Goal: Information Seeking & Learning: Learn about a topic

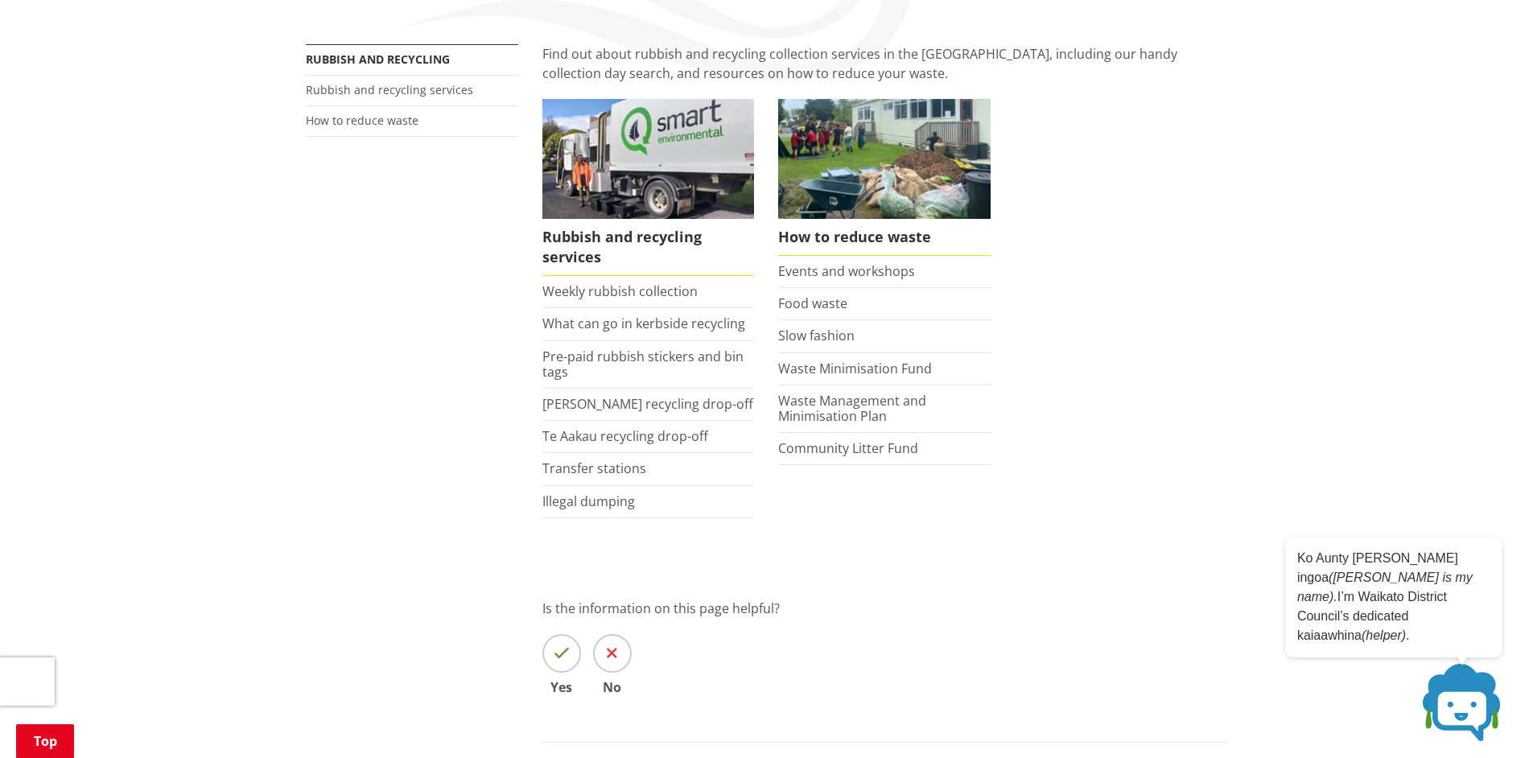
scroll to position [334, 0]
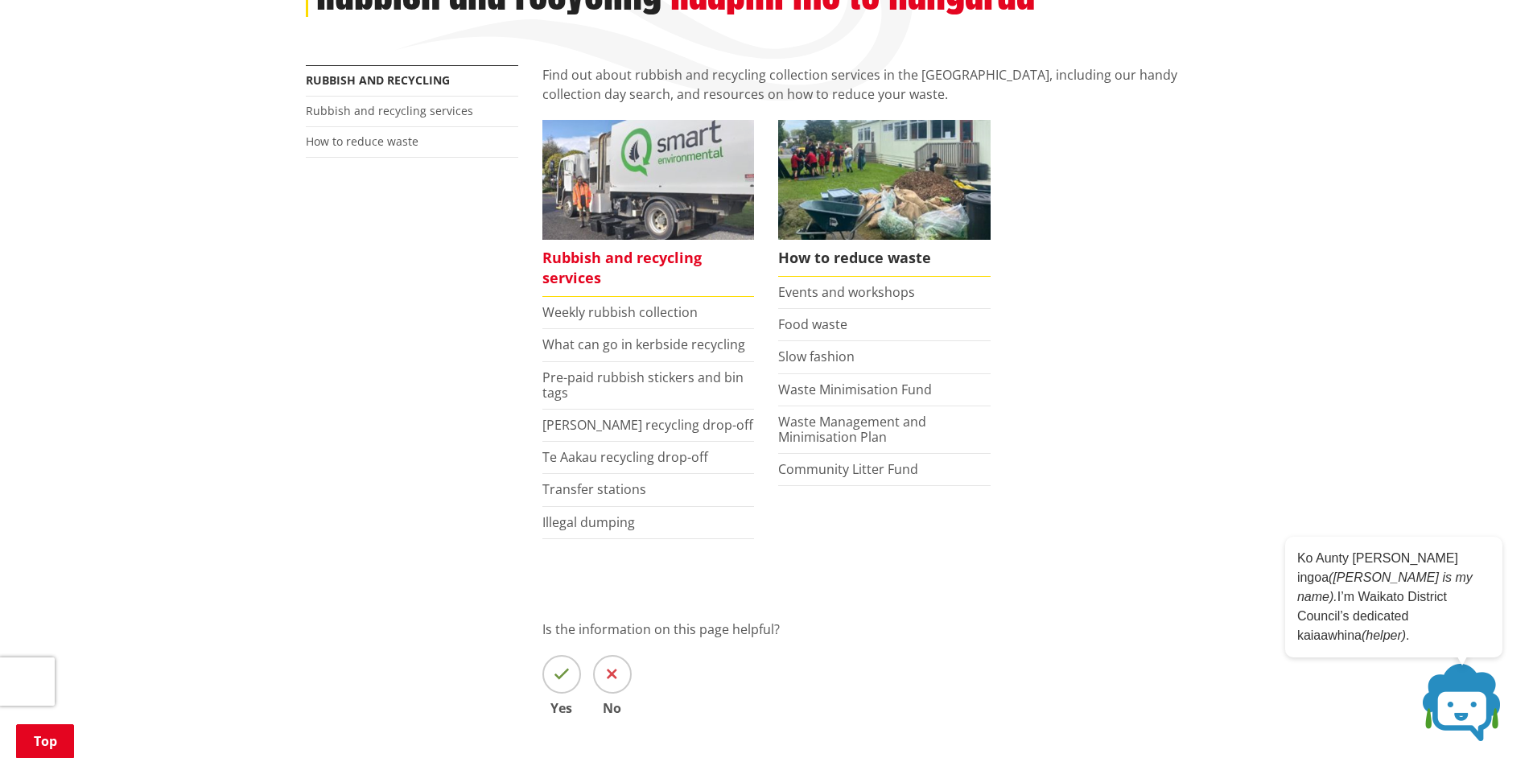
click at [601, 240] on span "Rubbish and recycling services" at bounding box center [648, 268] width 212 height 57
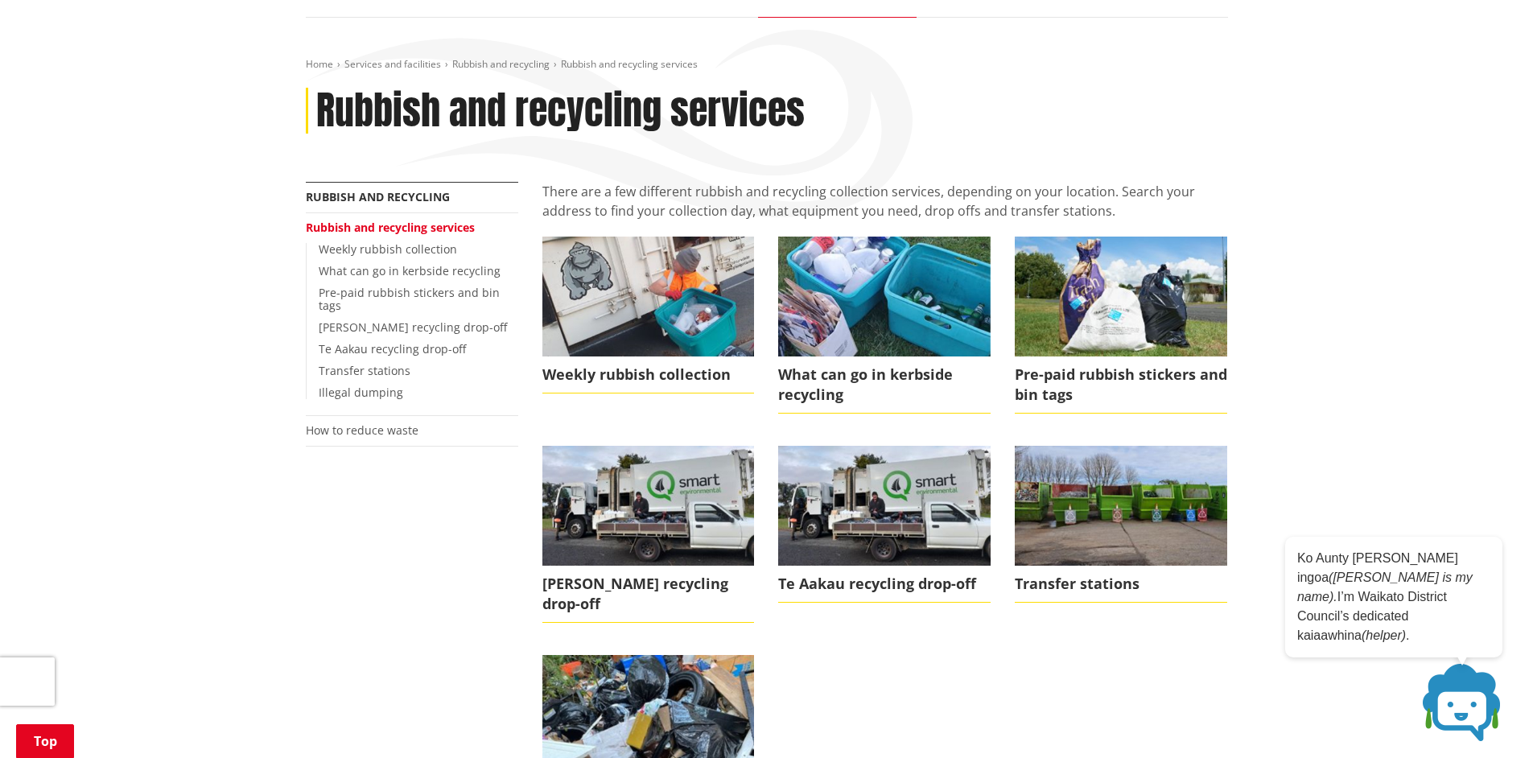
scroll to position [207, 0]
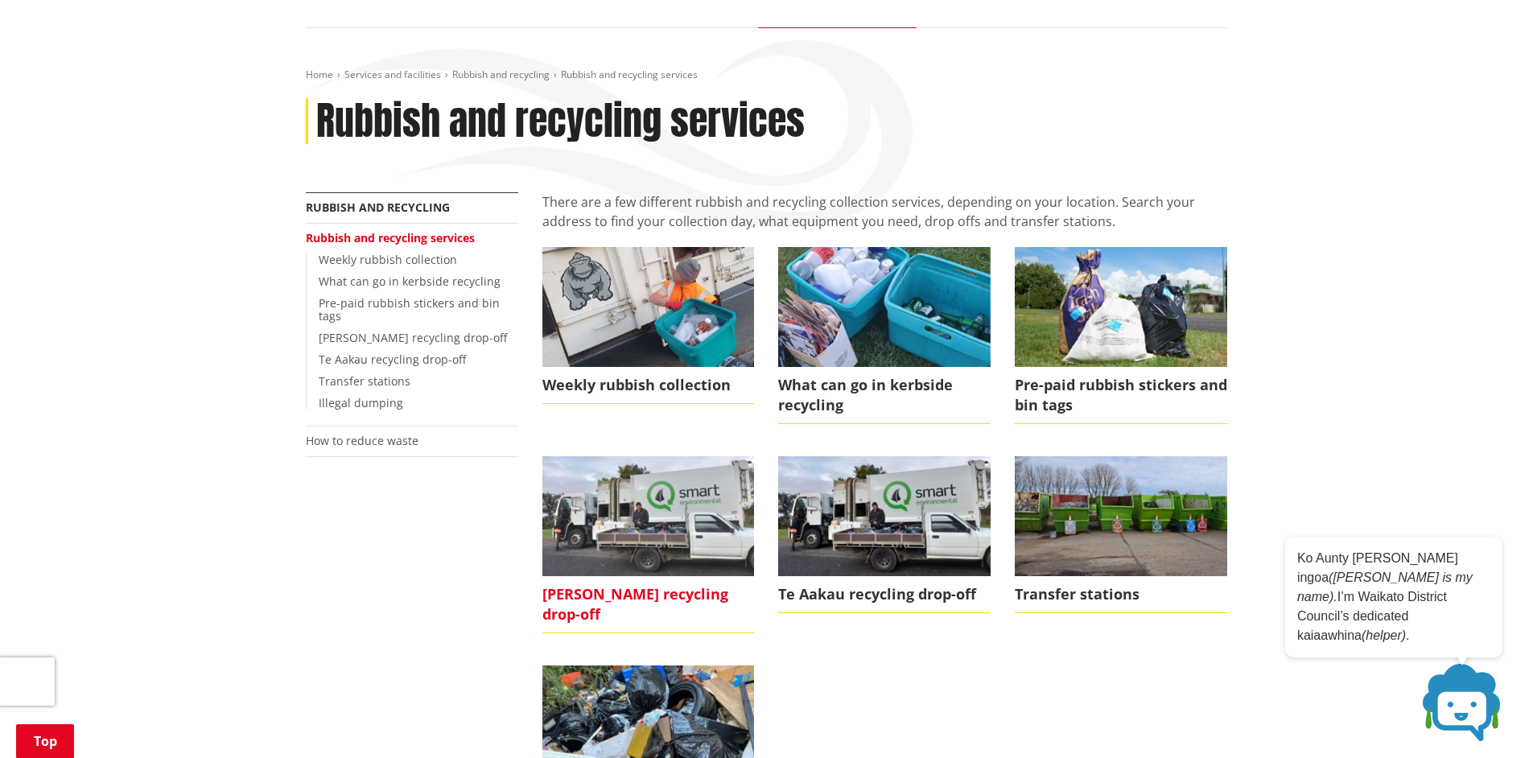
click at [696, 585] on span "[PERSON_NAME] recycling drop-off" at bounding box center [648, 604] width 212 height 57
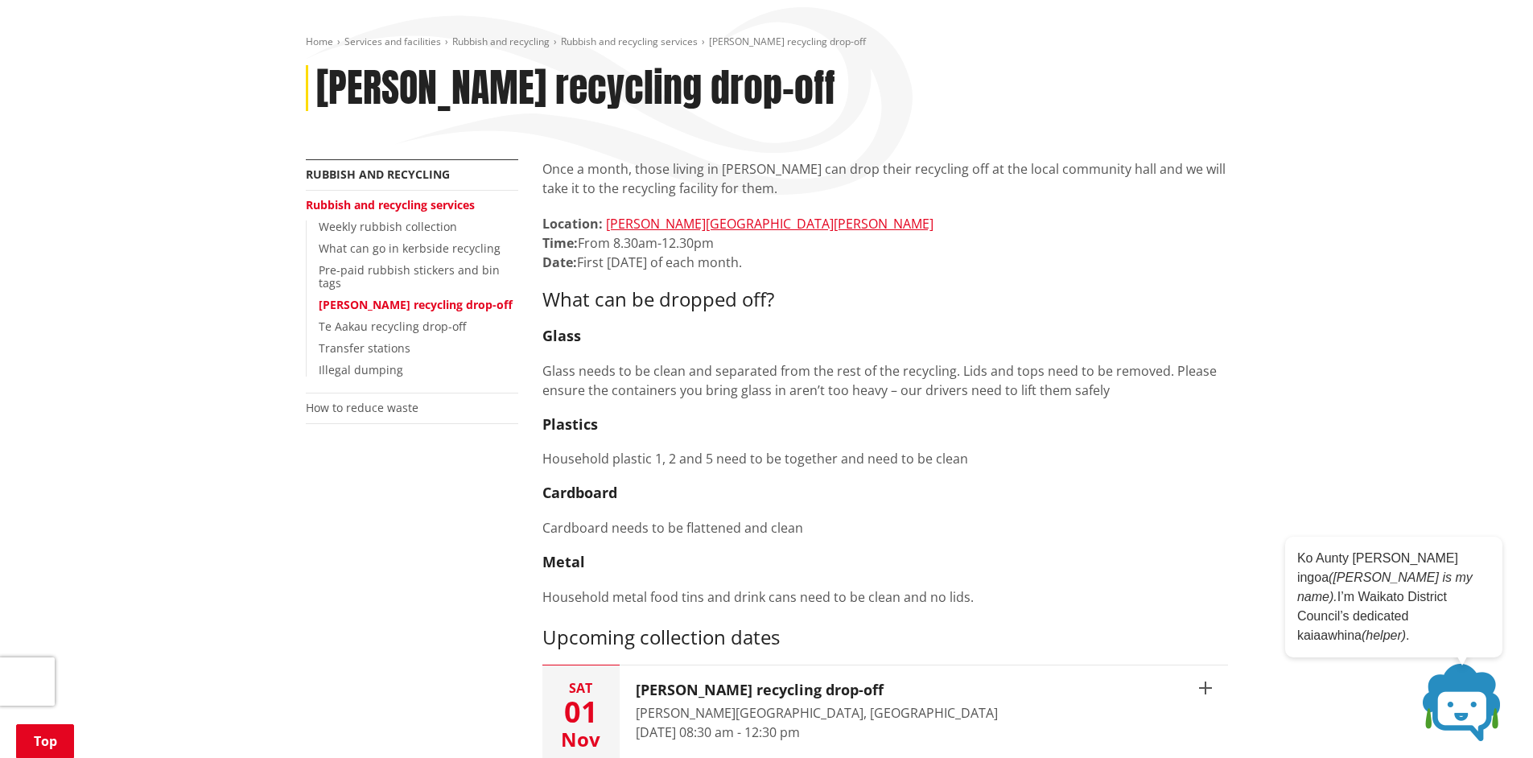
scroll to position [229, 0]
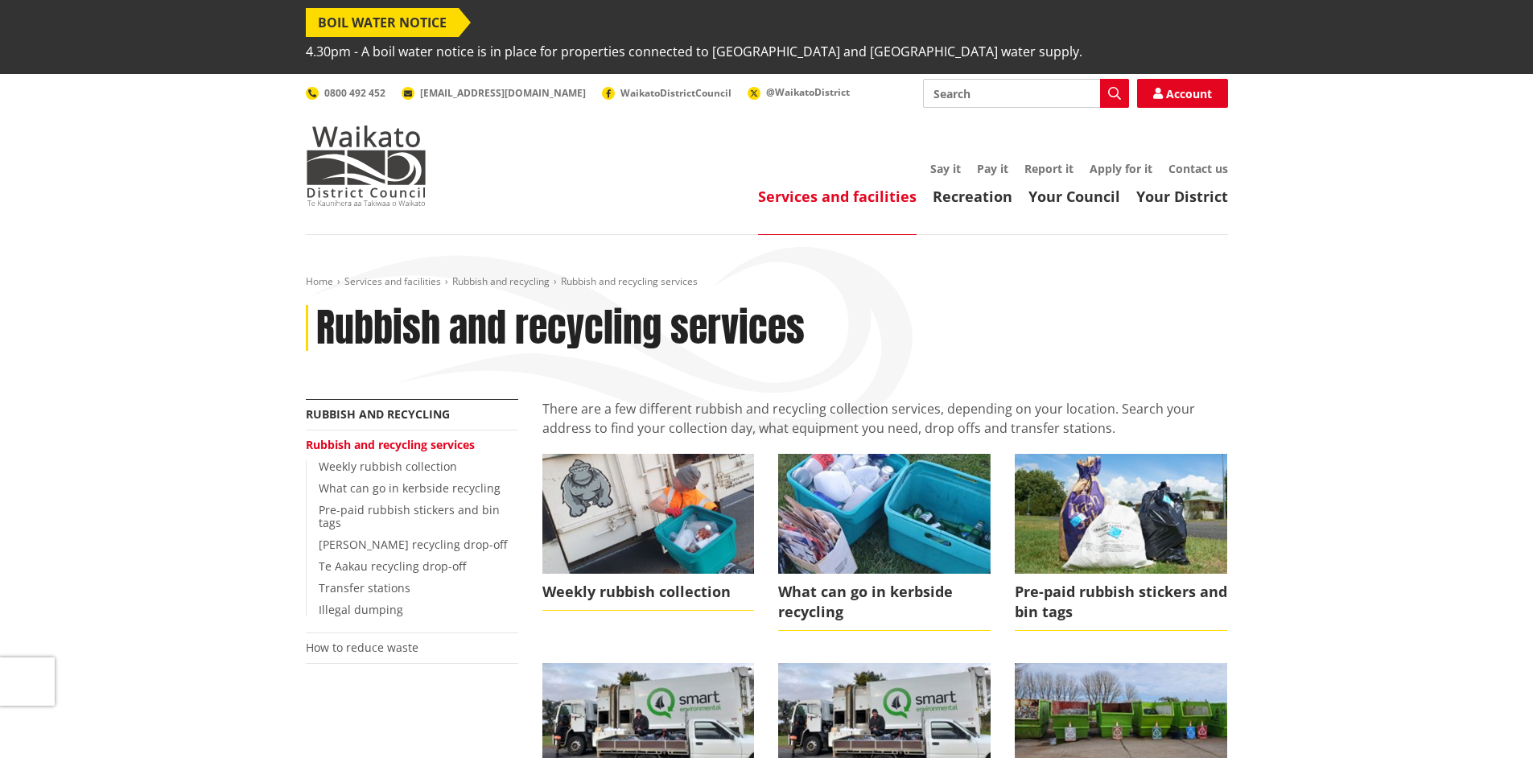
scroll to position [207, 0]
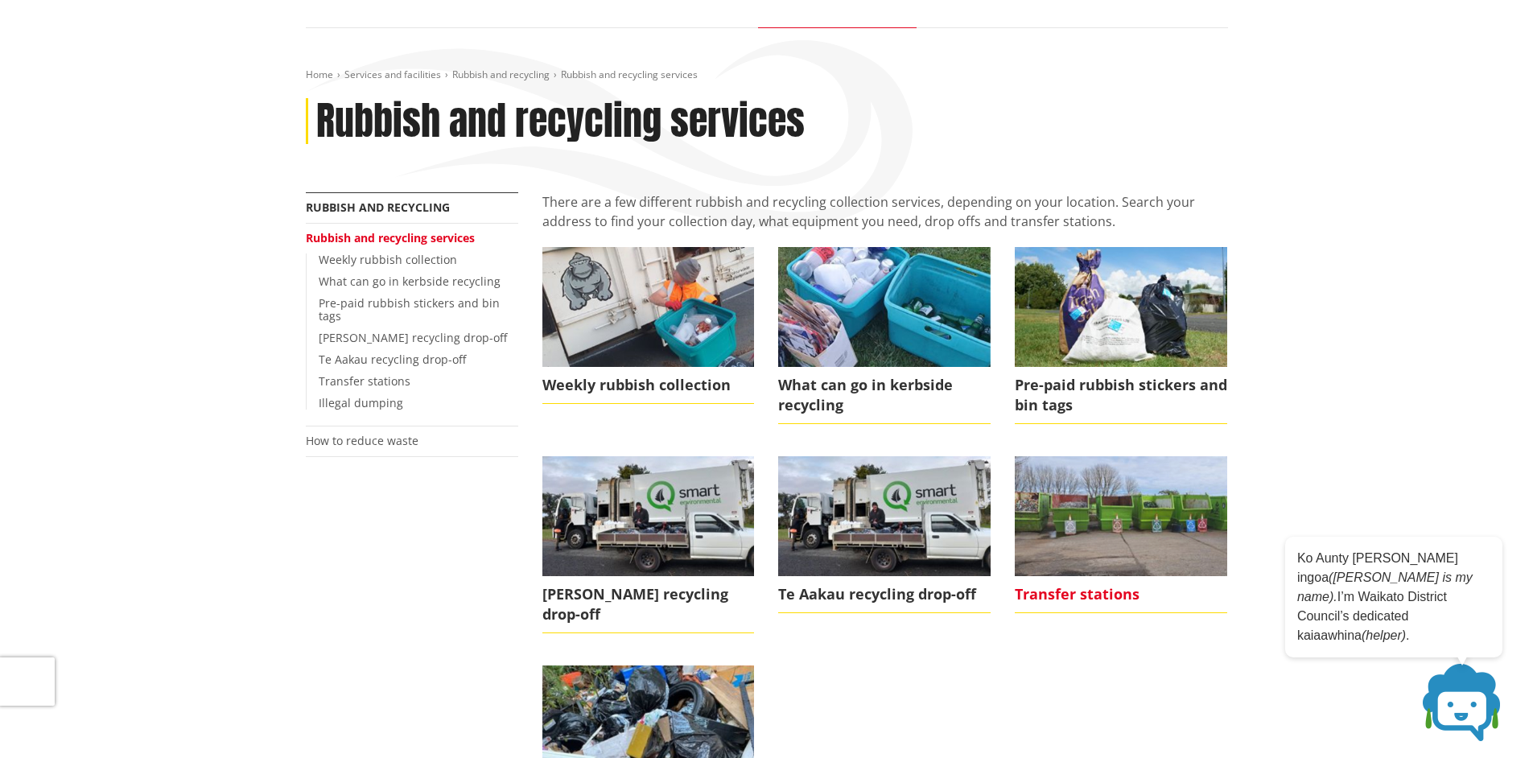
click at [1103, 518] on img at bounding box center [1121, 515] width 212 height 119
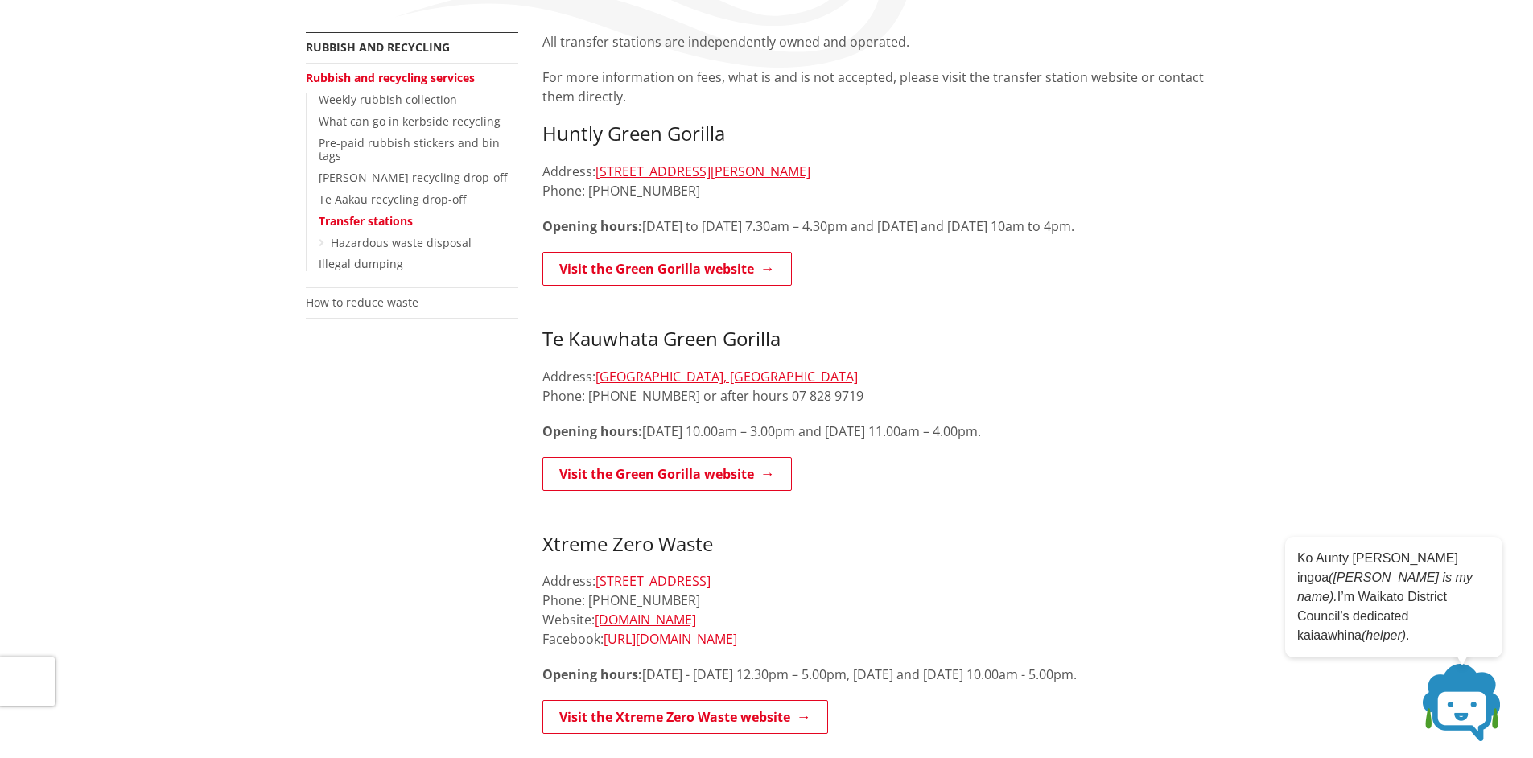
scroll to position [10, 0]
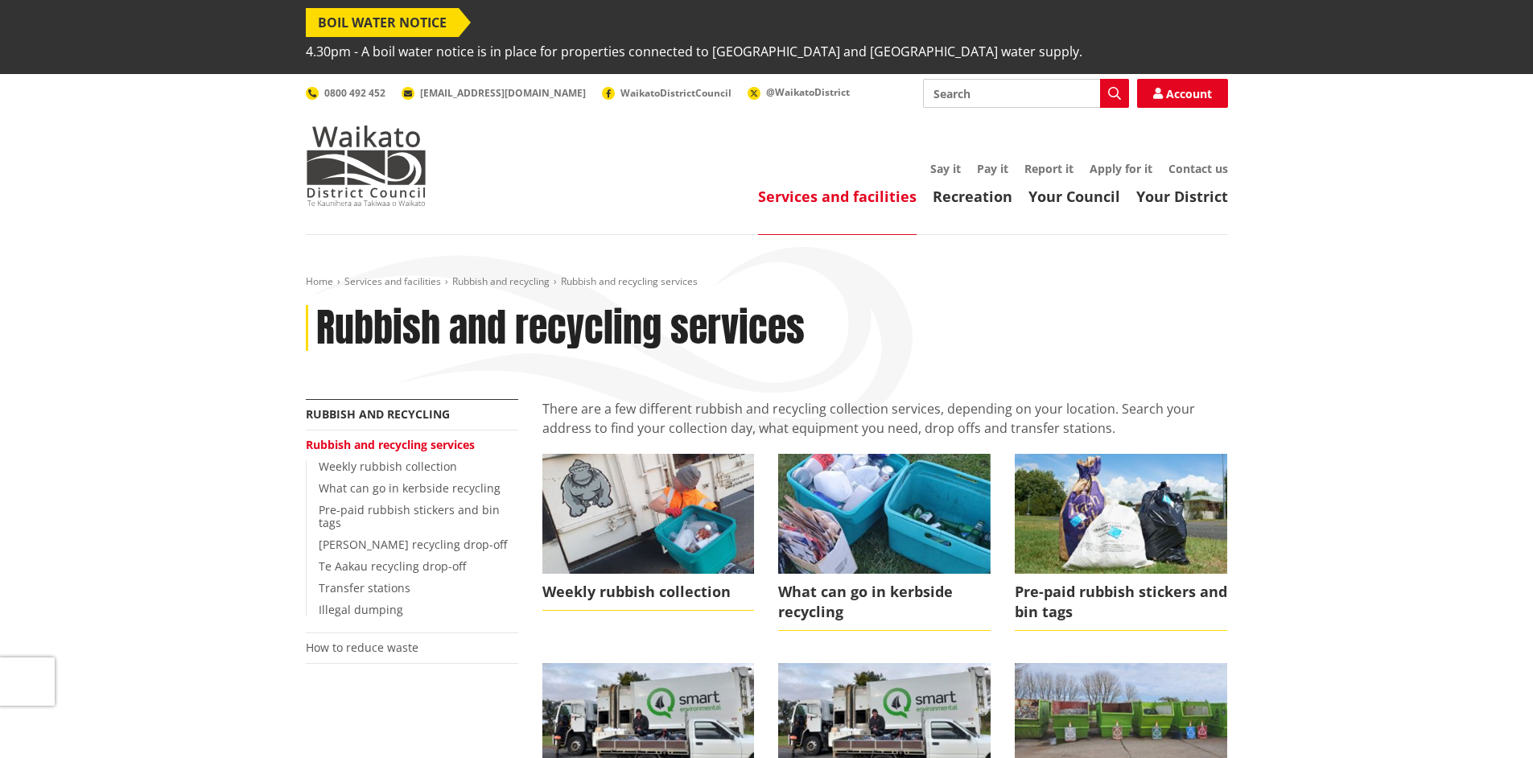
scroll to position [207, 0]
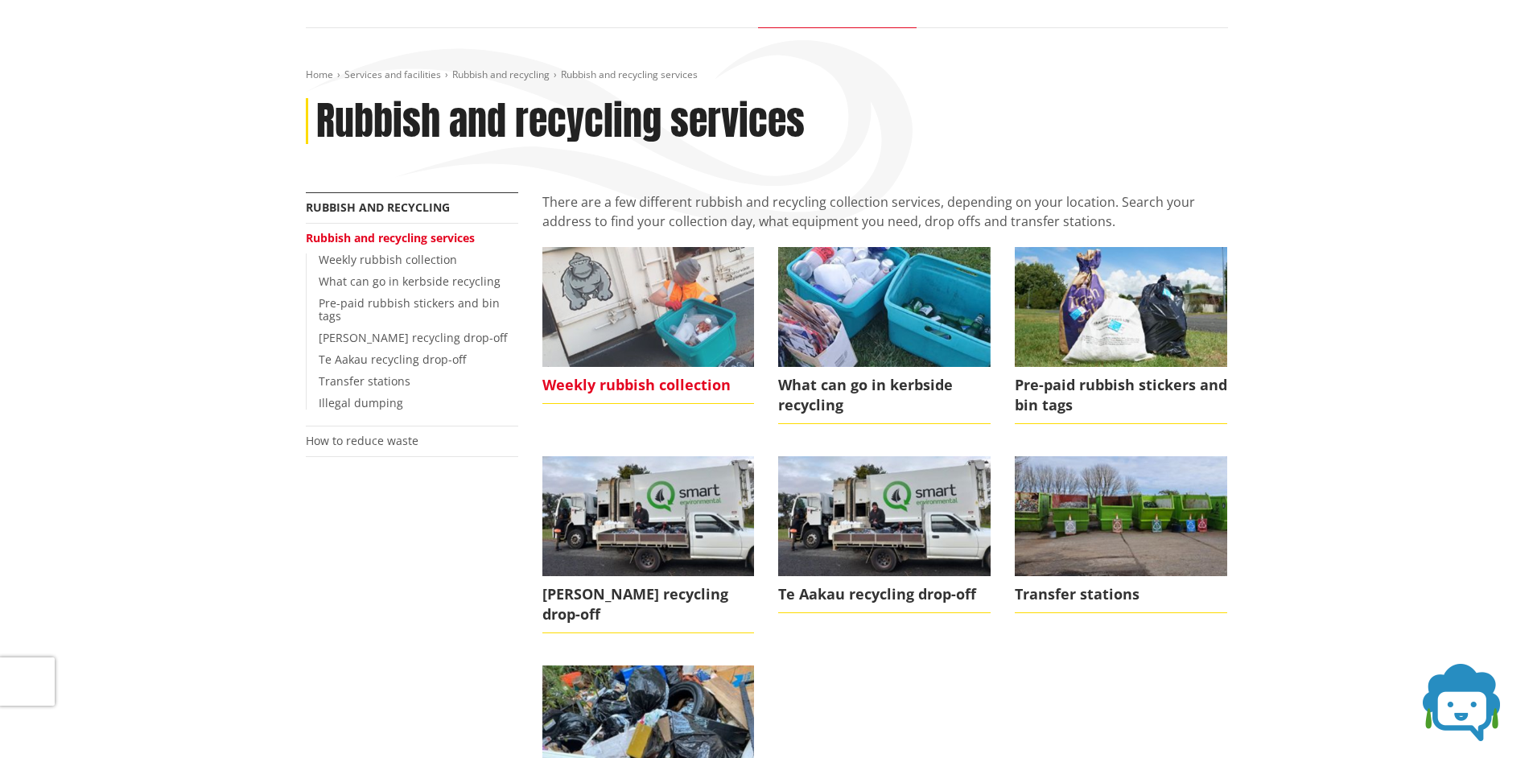
click at [666, 273] on img at bounding box center [648, 306] width 212 height 119
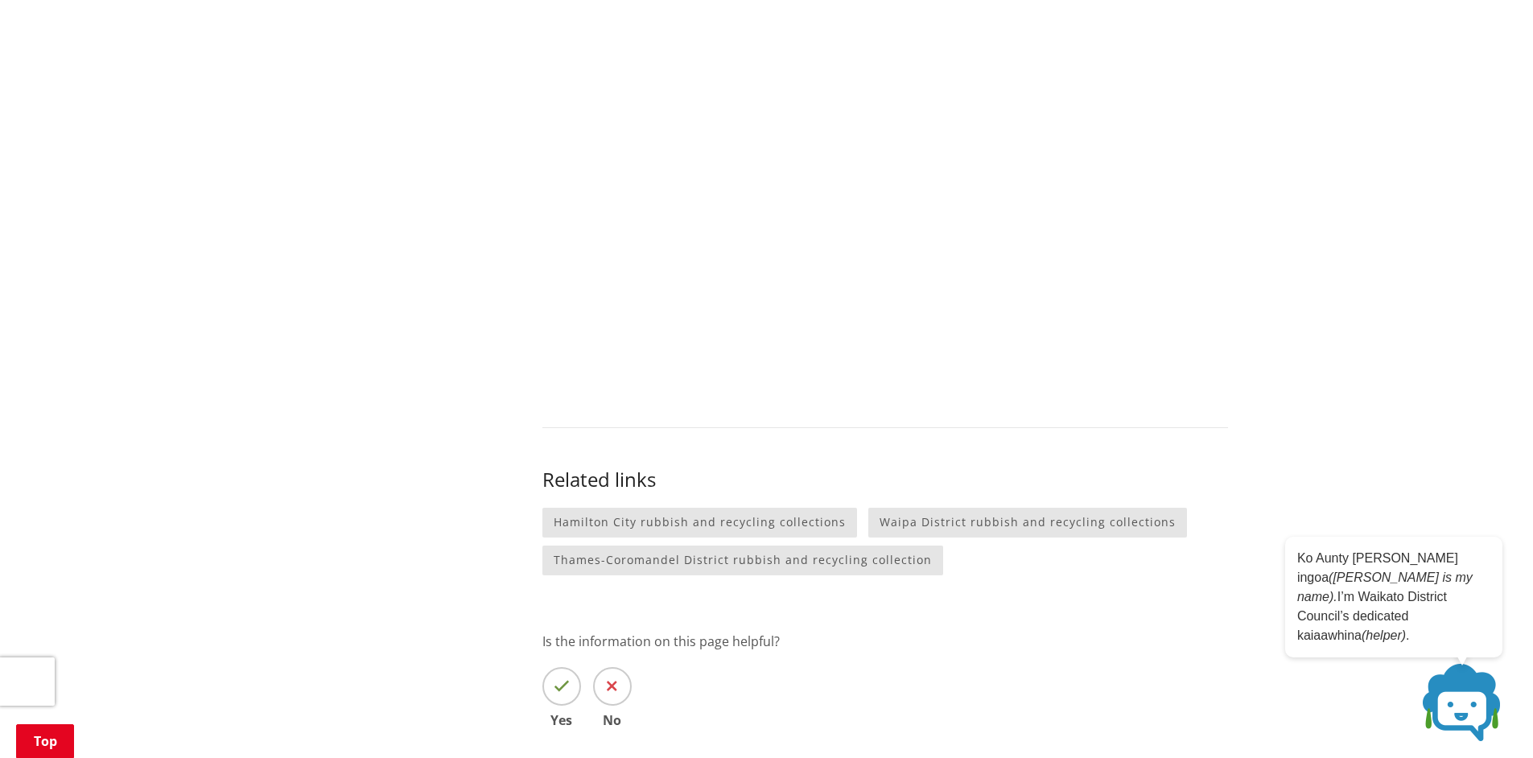
scroll to position [1398, 0]
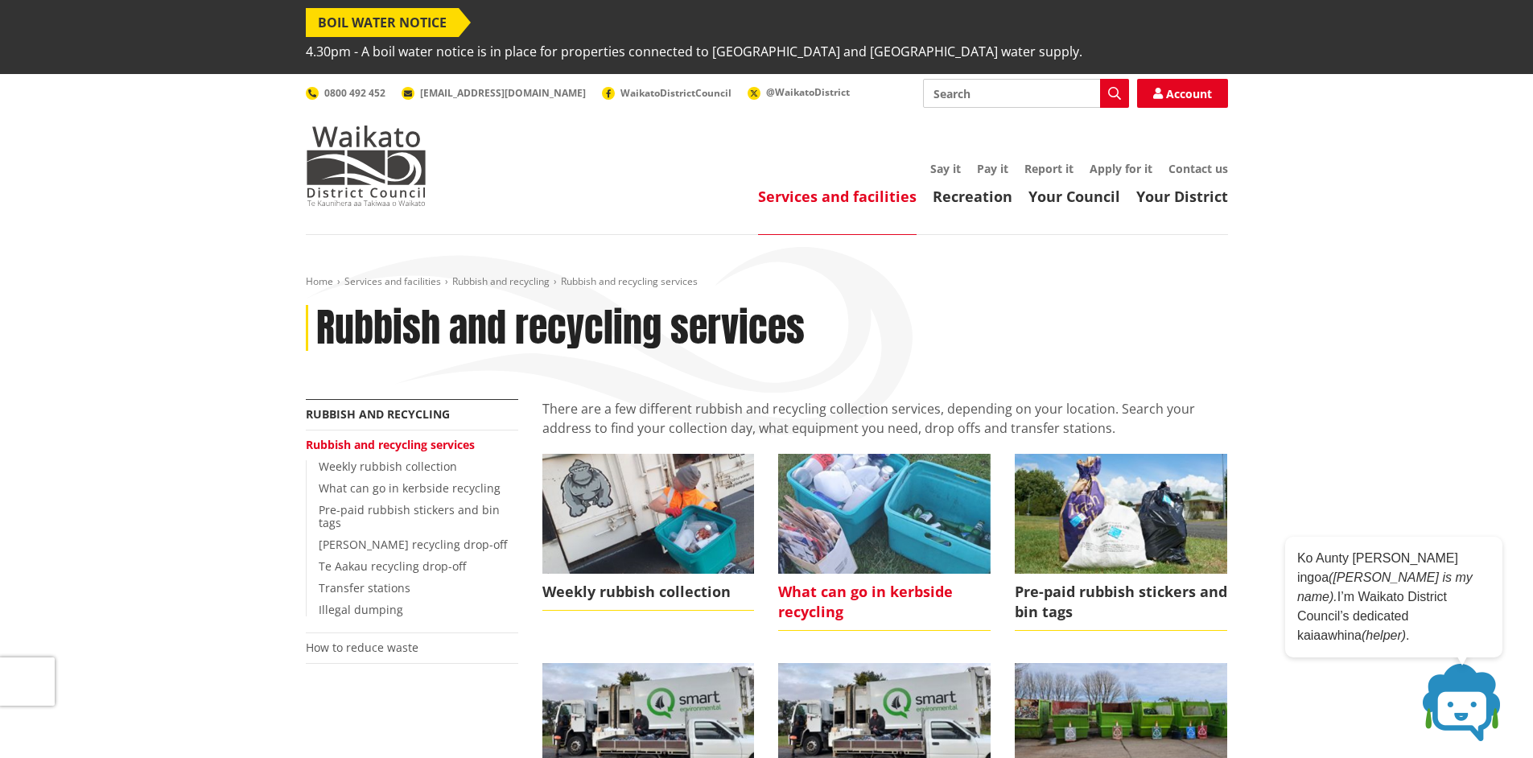
scroll to position [192, 0]
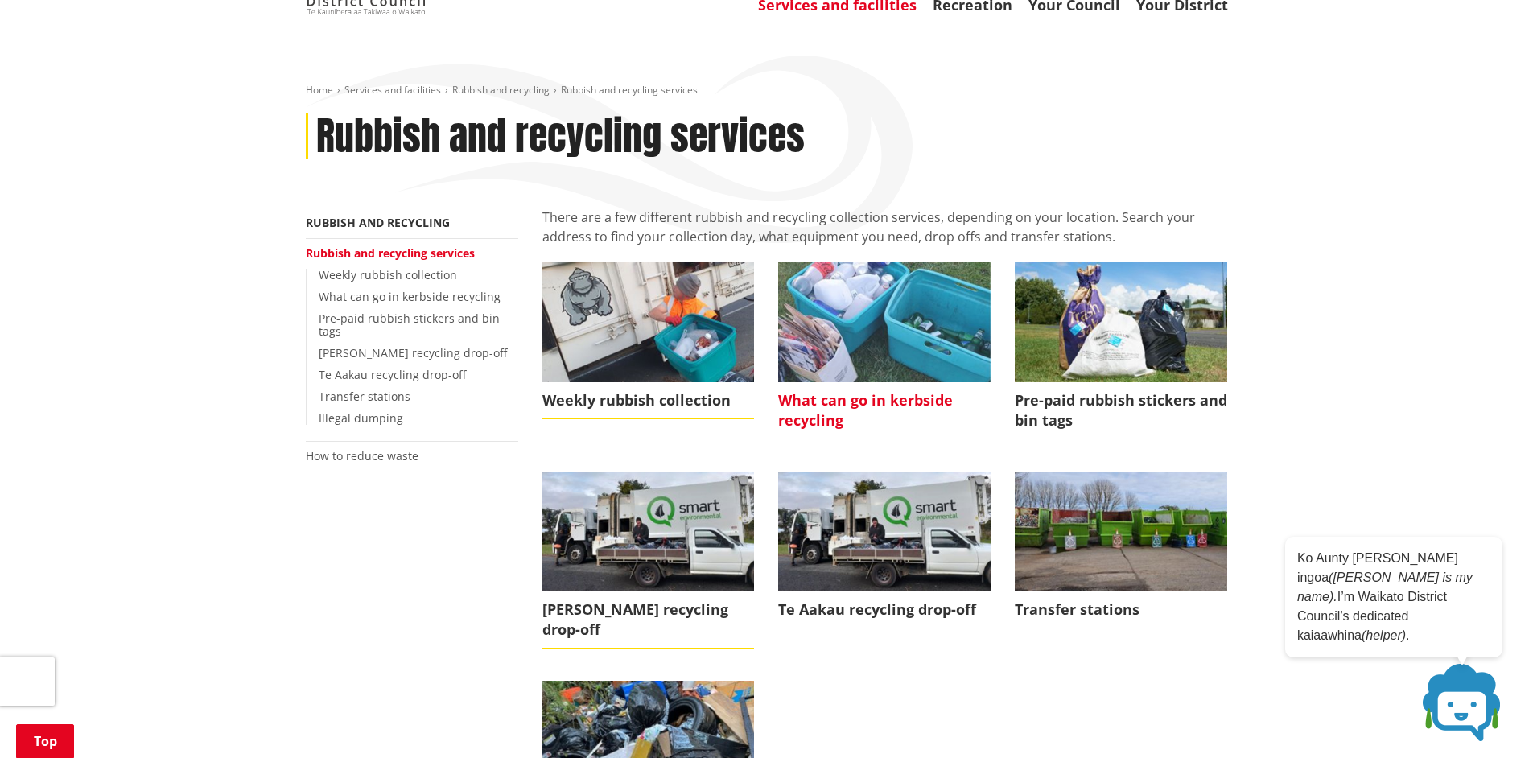
click at [814, 318] on img at bounding box center [884, 321] width 212 height 119
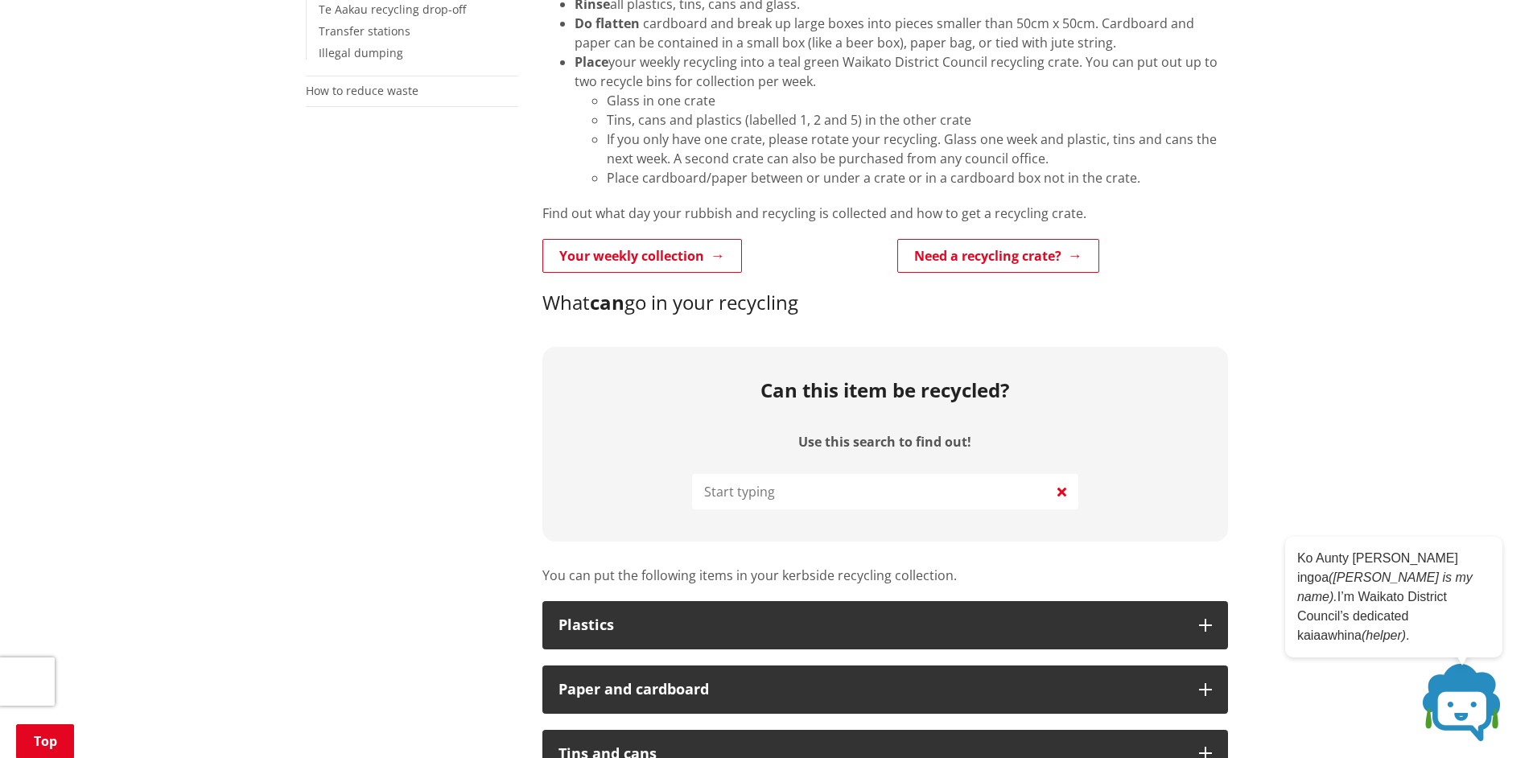
scroll to position [200, 0]
